Goal: Task Accomplishment & Management: Use online tool/utility

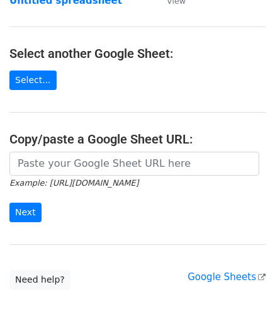
scroll to position [126, 0]
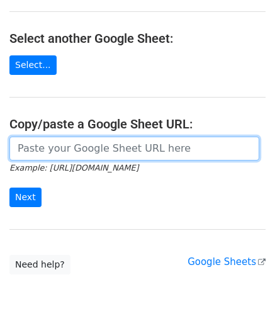
drag, startPoint x: 53, startPoint y: 144, endPoint x: 53, endPoint y: 135, distance: 9.4
click at [53, 144] on input "url" at bounding box center [134, 149] width 250 height 24
paste input "[URL][DOMAIN_NAME]"
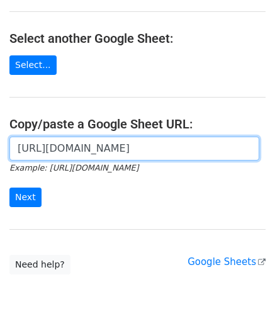
scroll to position [0, 275]
type input "[URL][DOMAIN_NAME]"
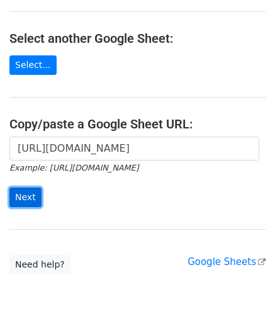
click at [25, 197] on input "Next" at bounding box center [25, 198] width 32 height 20
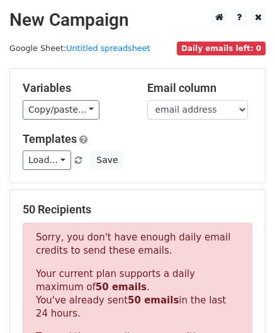
scroll to position [425, 0]
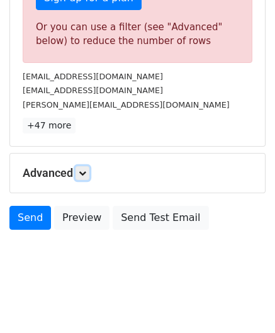
drag, startPoint x: 86, startPoint y: 173, endPoint x: 94, endPoint y: 179, distance: 10.3
click at [86, 173] on icon at bounding box center [83, 173] width 8 height 8
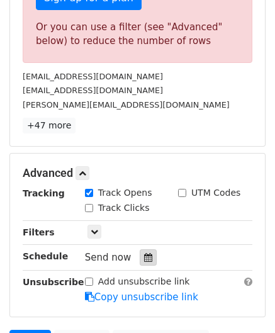
click at [145, 253] on icon at bounding box center [148, 257] width 8 height 9
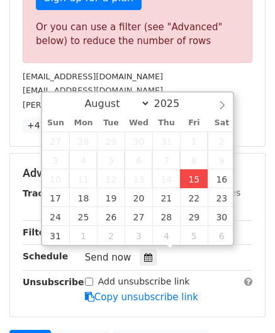
type input "2025-08-15 12:00"
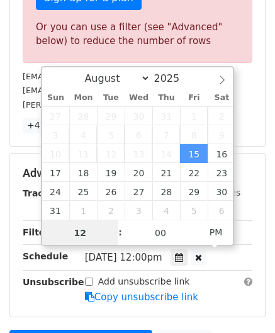
paste input "0"
type input "10"
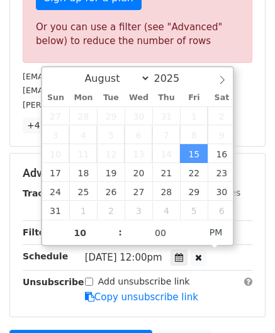
type input "2025-08-15 22:00"
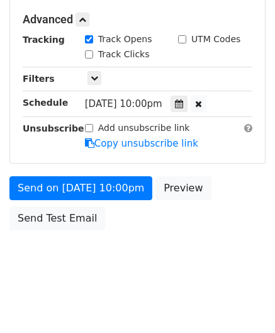
scroll to position [577, 0]
